Goal: Use online tool/utility: Utilize a website feature to perform a specific function

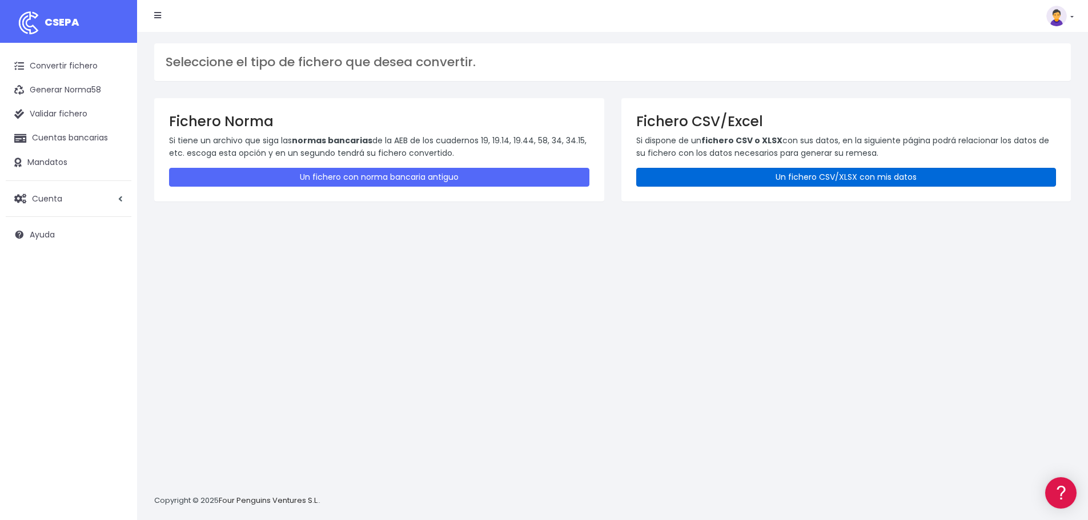
click at [723, 181] on link "Un fichero CSV/XLSX con mis datos" at bounding box center [846, 177] width 420 height 19
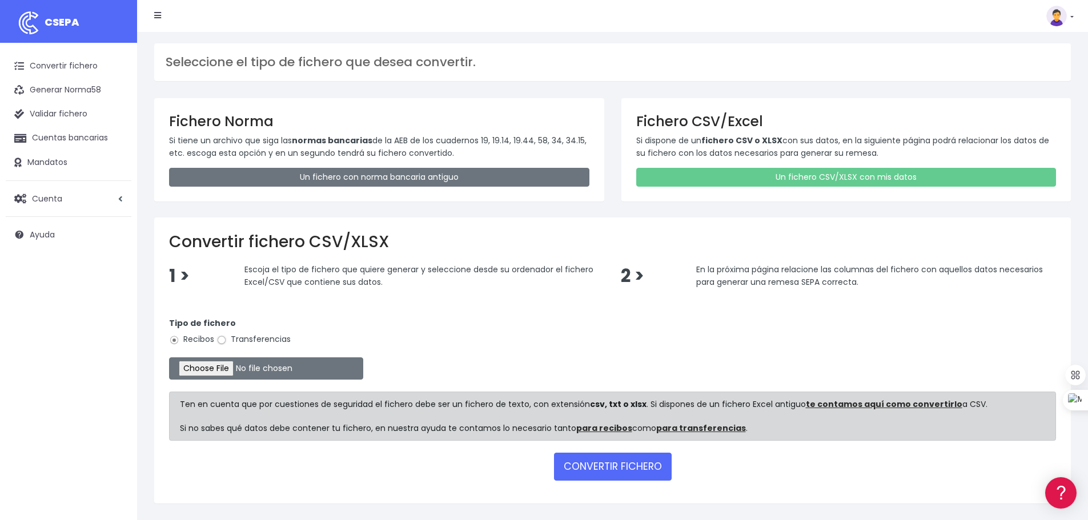
click at [222, 338] on input "Transferencias" at bounding box center [221, 340] width 10 height 10
radio input "true"
click at [234, 375] on input "file" at bounding box center [266, 368] width 194 height 22
type input "C:\fakepath\transferencias-2025-09-05.csv"
click at [612, 465] on button "CONVERTIR FICHERO" at bounding box center [613, 466] width 118 height 27
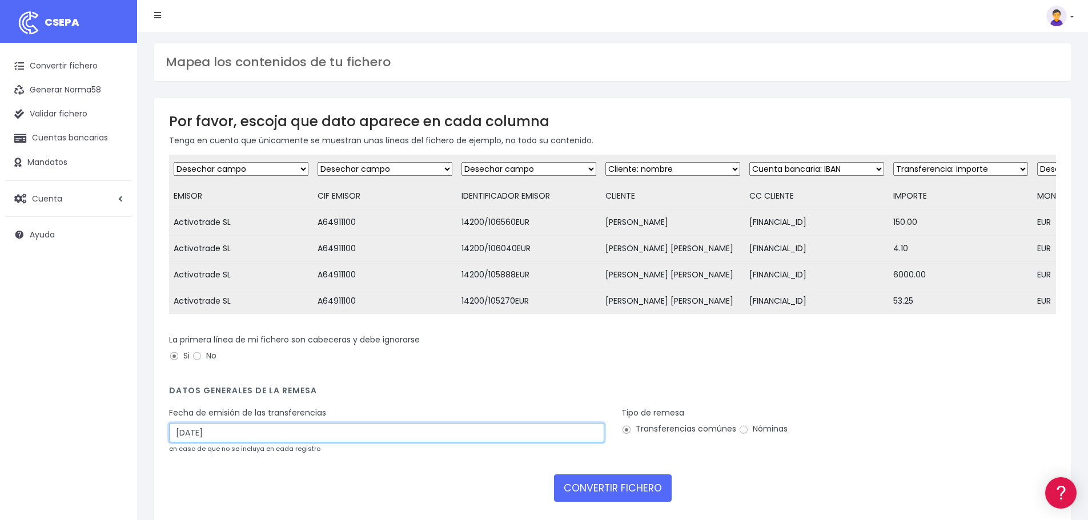
click at [237, 442] on input "08/09/2025" at bounding box center [386, 432] width 435 height 19
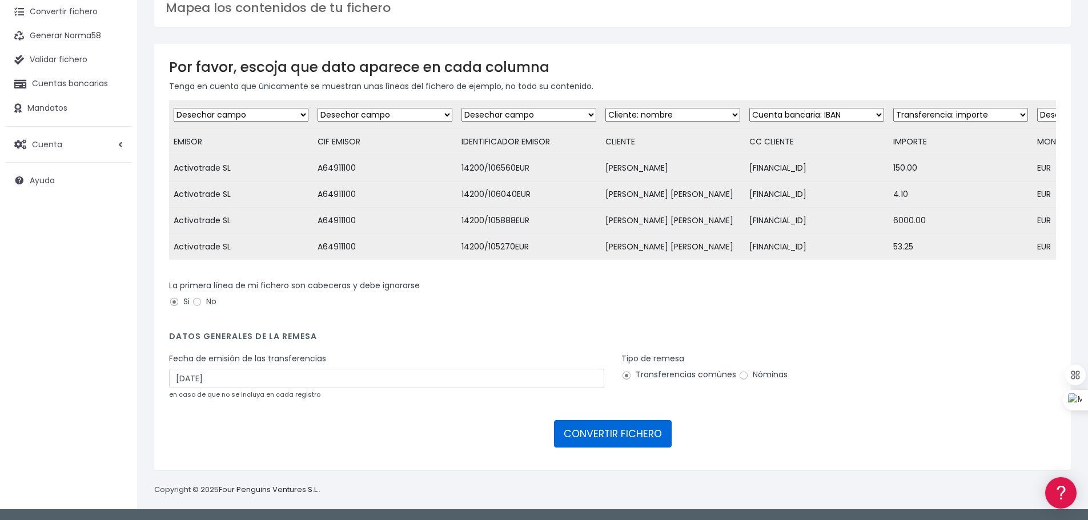
scroll to position [63, 0]
click at [622, 415] on form "Desechar campo Cliente: nombre Cliente: DNI Cliente: Email Cliente: referencia …" at bounding box center [612, 277] width 887 height 355
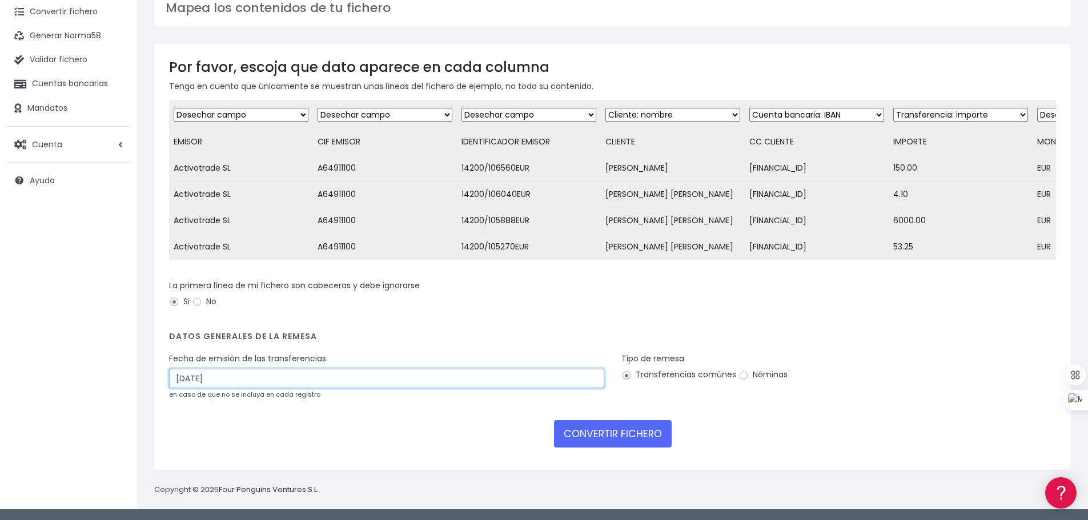
click at [228, 379] on input "08/09/2025" at bounding box center [386, 378] width 435 height 19
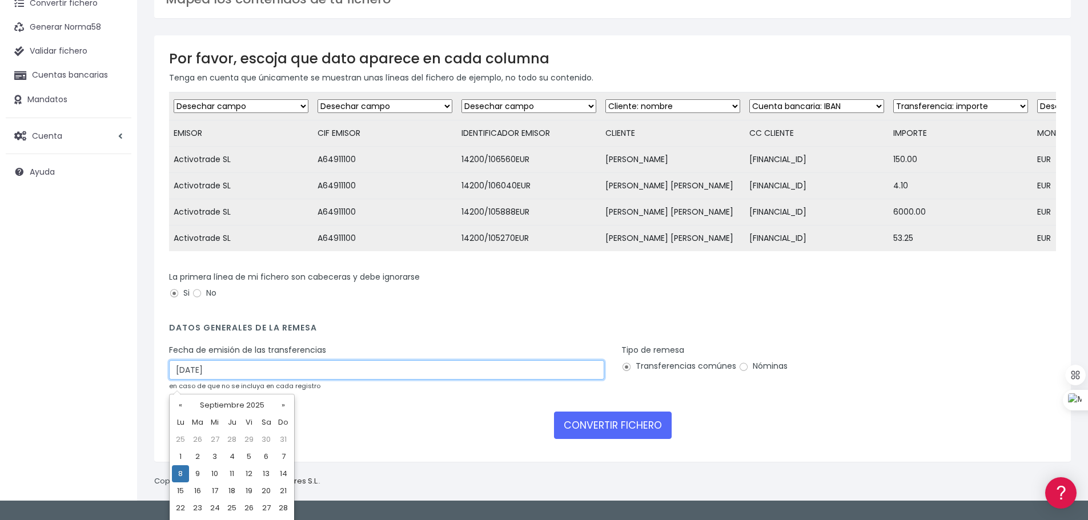
click at [228, 379] on input "08/09/2025" at bounding box center [386, 369] width 435 height 19
click at [440, 439] on div "CONVERTIR FICHERO" at bounding box center [612, 425] width 887 height 27
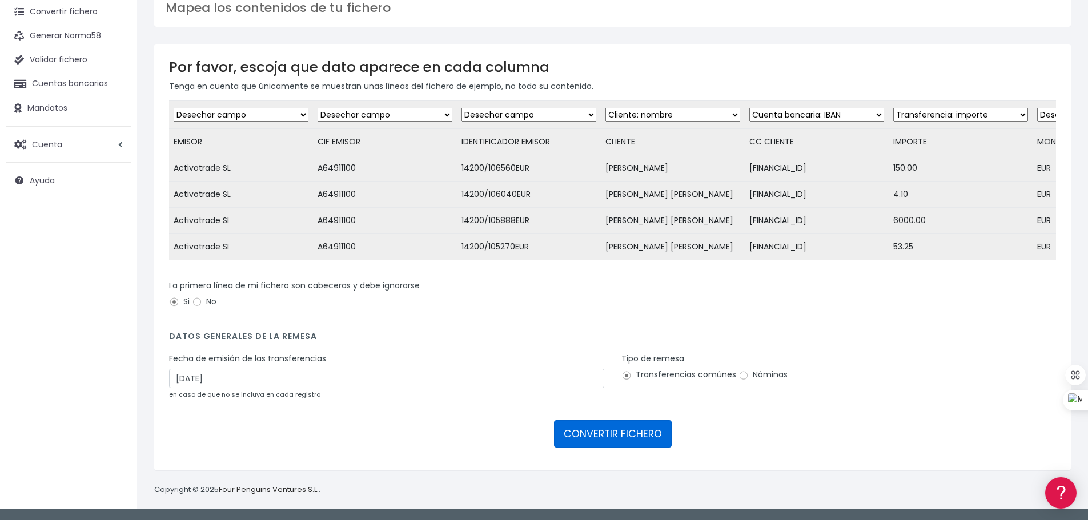
click at [634, 433] on button "CONVERTIR FICHERO" at bounding box center [613, 433] width 118 height 27
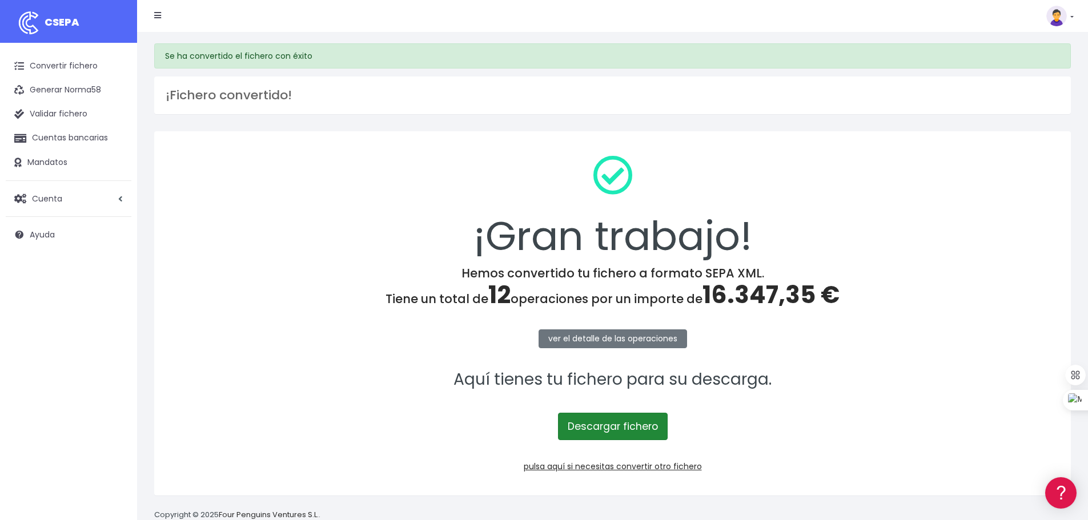
click at [605, 427] on link "Descargar fichero" at bounding box center [613, 426] width 110 height 27
